Goal: Task Accomplishment & Management: Manage account settings

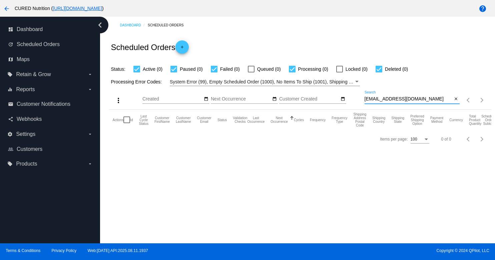
click at [387, 95] on div "[EMAIL_ADDRESS][DOMAIN_NAME] Search" at bounding box center [409, 97] width 88 height 13
click at [385, 96] on div "[EMAIL_ADDRESS][DOMAIN_NAME] Search" at bounding box center [409, 97] width 88 height 13
click at [385, 99] on input "[EMAIL_ADDRESS][DOMAIN_NAME]" at bounding box center [409, 98] width 88 height 5
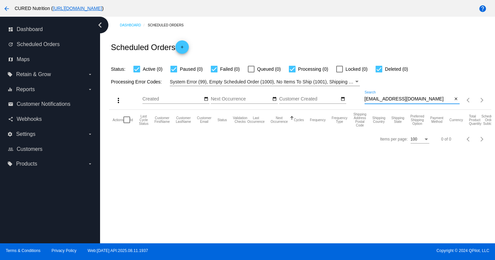
click at [385, 99] on input "[EMAIL_ADDRESS][DOMAIN_NAME]" at bounding box center [409, 98] width 88 height 5
paste input "little.lu001"
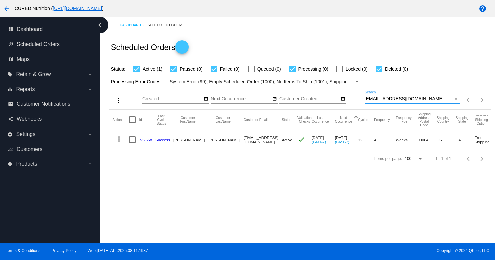
type input "[EMAIL_ADDRESS][DOMAIN_NAME]"
click at [141, 139] on link "732568" at bounding box center [145, 139] width 13 height 4
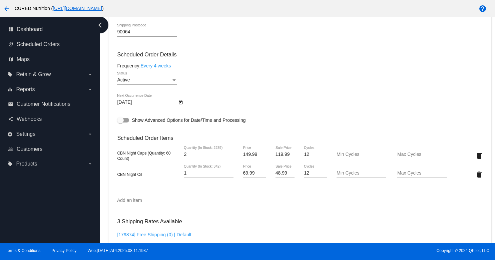
scroll to position [371, 0]
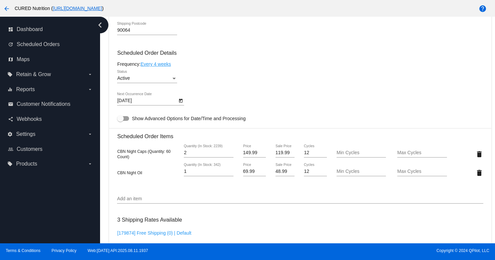
click at [182, 105] on icon "Open calendar" at bounding box center [180, 101] width 5 height 8
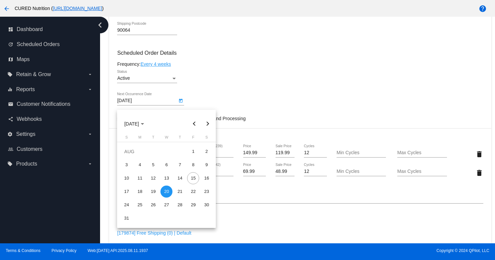
click at [206, 124] on button "Next month" at bounding box center [207, 123] width 13 height 13
click at [207, 189] on div "20" at bounding box center [206, 191] width 12 height 12
type input "[DATE]"
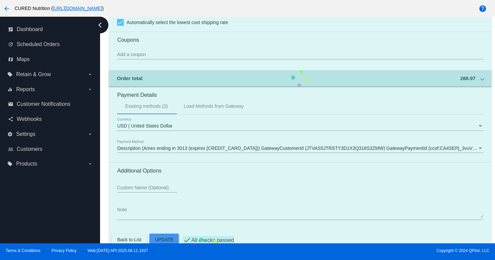
scroll to position [624, 0]
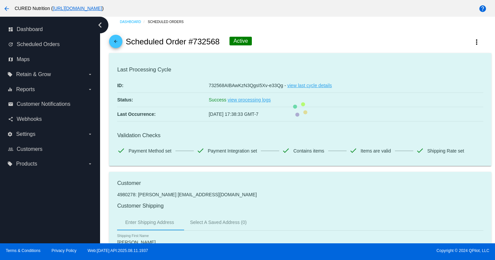
scroll to position [0, 0]
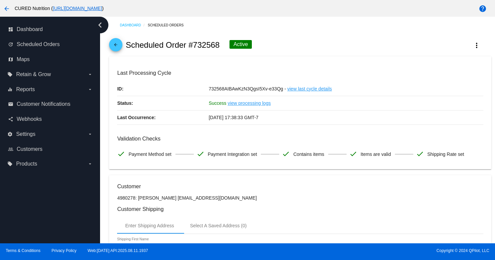
click at [114, 41] on span "arrow_back" at bounding box center [116, 46] width 8 height 16
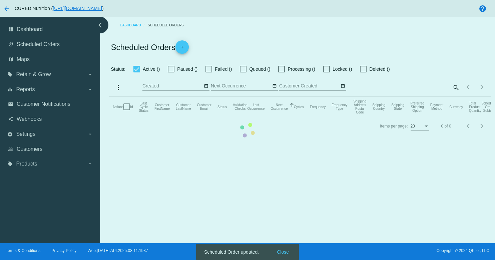
checkbox input "true"
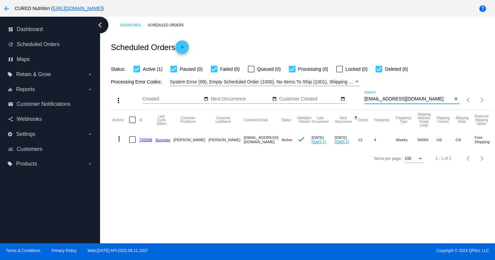
click at [400, 101] on input "[EMAIL_ADDRESS][DOMAIN_NAME]" at bounding box center [409, 98] width 88 height 5
paste input "[EMAIL_ADDRESS]"
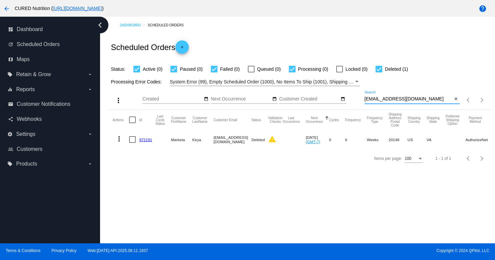
click at [392, 101] on input "[EMAIL_ADDRESS][DOMAIN_NAME]" at bounding box center [409, 98] width 88 height 5
paste input "[EMAIL_ADDRESS]"
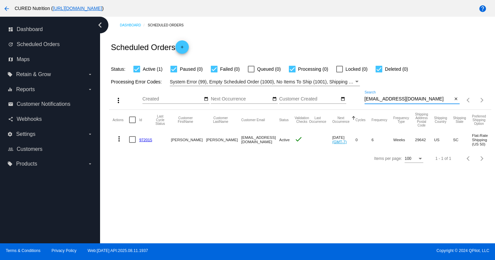
type input "[EMAIL_ADDRESS][DOMAIN_NAME]"
click at [405, 96] on div "[EMAIL_ADDRESS][DOMAIN_NAME] Search" at bounding box center [409, 97] width 88 height 13
click at [401, 96] on div "[EMAIL_ADDRESS][DOMAIN_NAME] Search" at bounding box center [409, 97] width 88 height 13
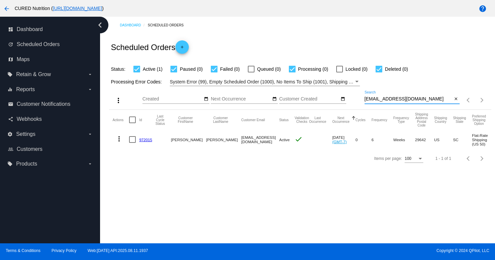
click at [142, 139] on link "972015" at bounding box center [145, 139] width 13 height 4
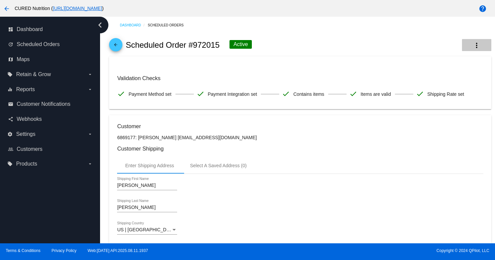
click at [477, 45] on mat-icon "more_vert" at bounding box center [477, 45] width 8 height 8
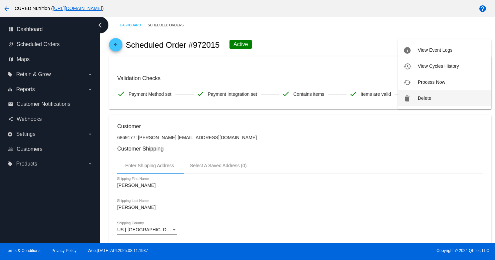
click at [426, 96] on span "Delete" at bounding box center [424, 97] width 13 height 5
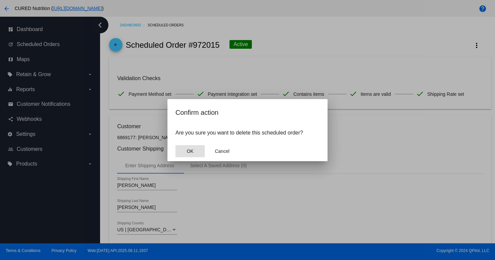
click at [185, 151] on button "OK" at bounding box center [189, 151] width 29 height 12
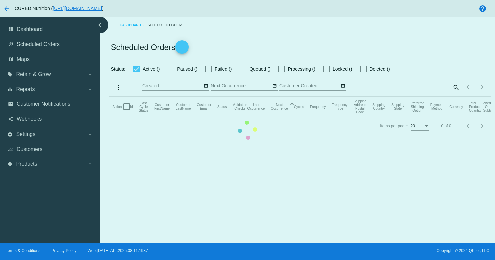
checkbox input "true"
